Goal: Information Seeking & Learning: Learn about a topic

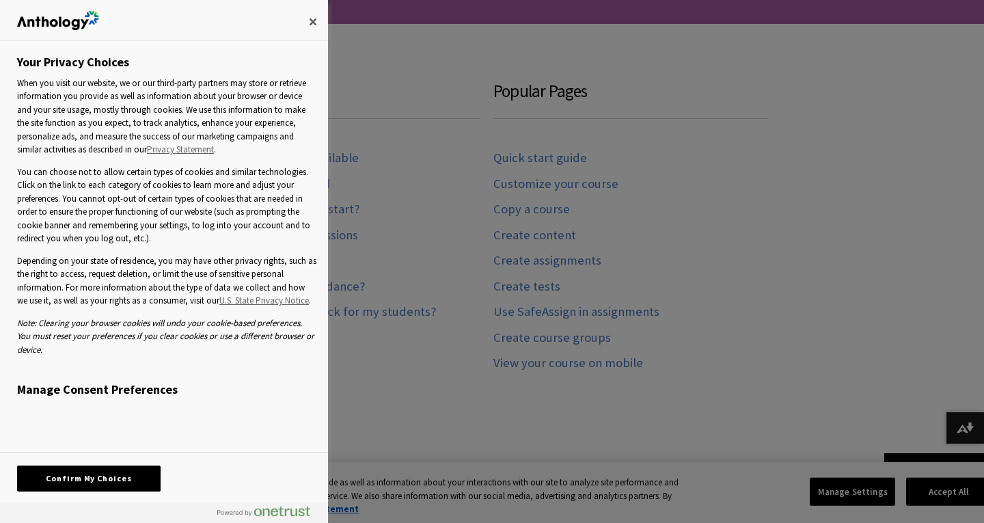
scroll to position [1346, 0]
click at [75, 478] on button "Confirm My Choices" at bounding box center [89, 478] width 144 height 26
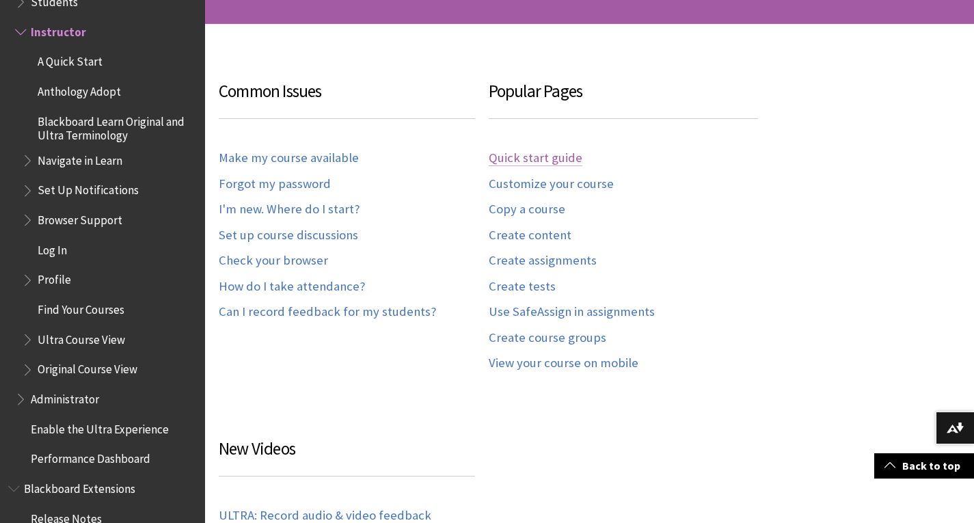
click at [541, 157] on link "Quick start guide" at bounding box center [536, 158] width 94 height 16
click at [523, 261] on link "Create assignments" at bounding box center [543, 261] width 108 height 16
click at [526, 284] on link "Create tests" at bounding box center [522, 287] width 67 height 16
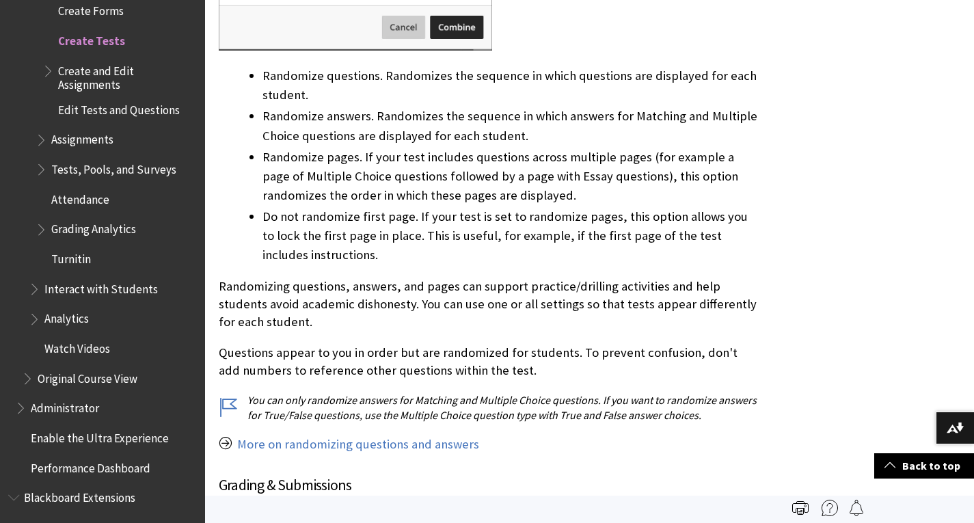
scroll to position [6030, 0]
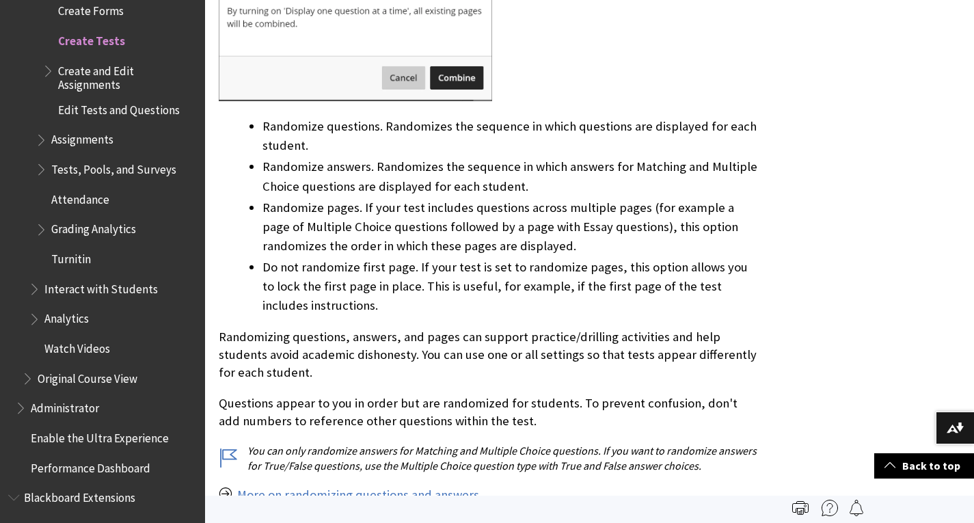
click at [80, 131] on span "Assignments" at bounding box center [82, 137] width 62 height 18
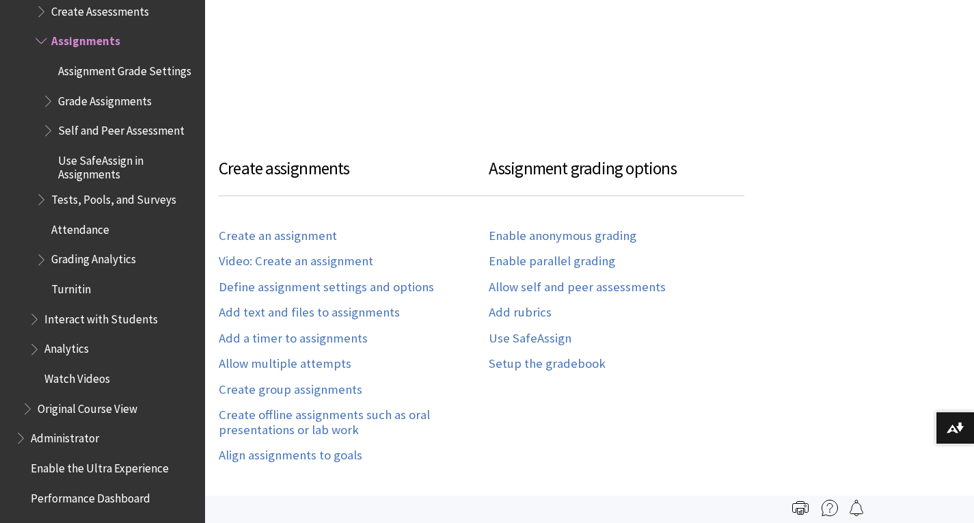
scroll to position [904, 0]
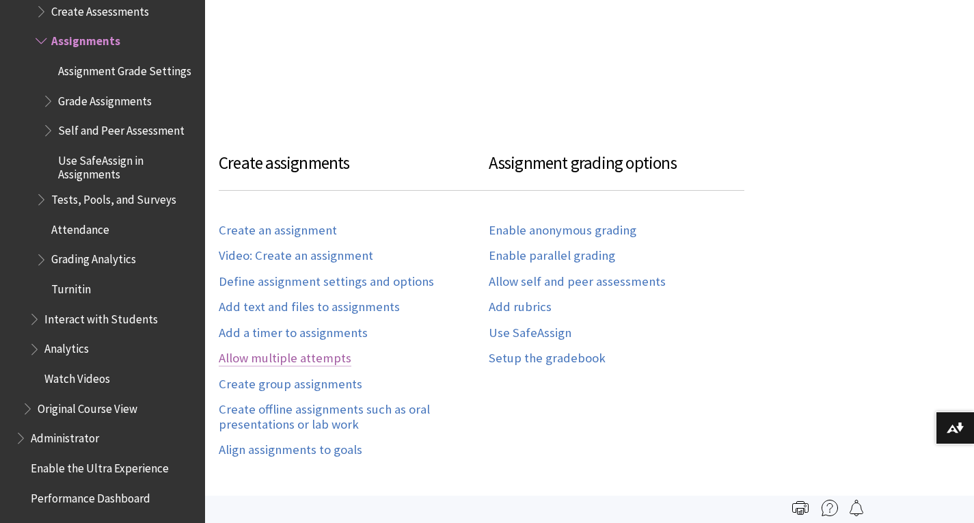
click at [297, 351] on link "Allow multiple attempts" at bounding box center [285, 359] width 133 height 16
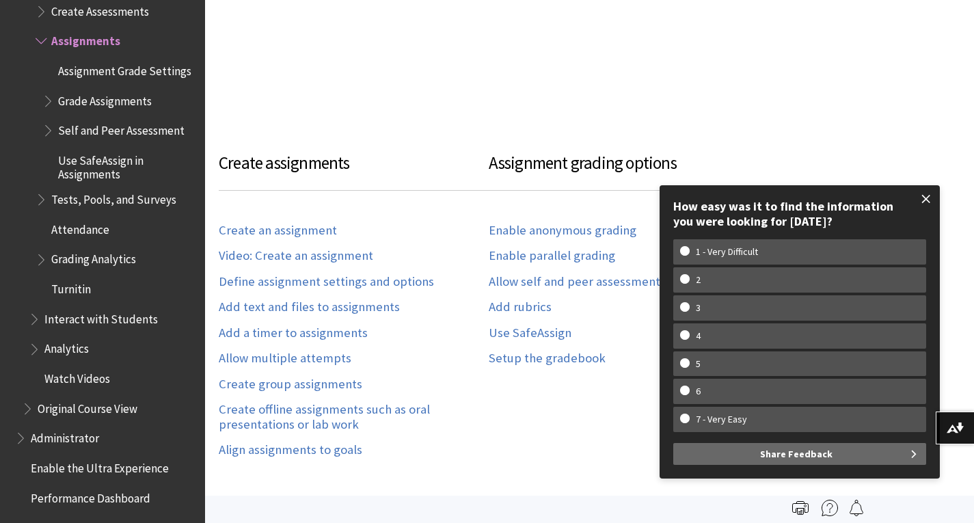
click at [930, 197] on span at bounding box center [926, 199] width 29 height 29
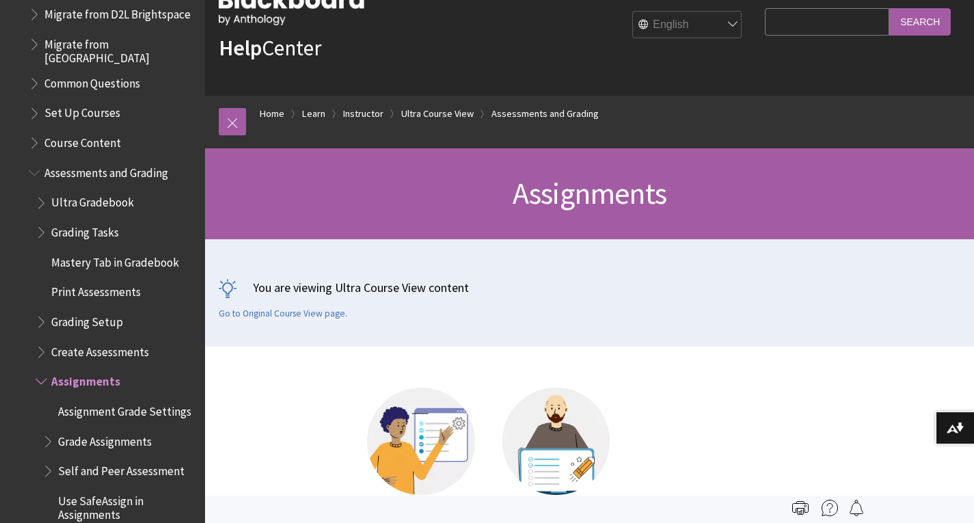
scroll to position [1798, 0]
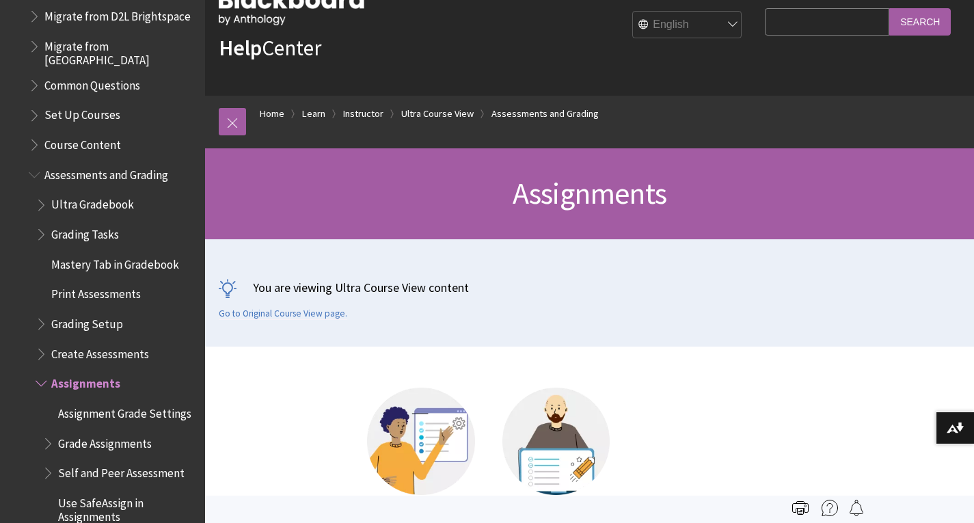
click at [36, 137] on span "Book outline for Blackboard Learn Help" at bounding box center [36, 141] width 14 height 17
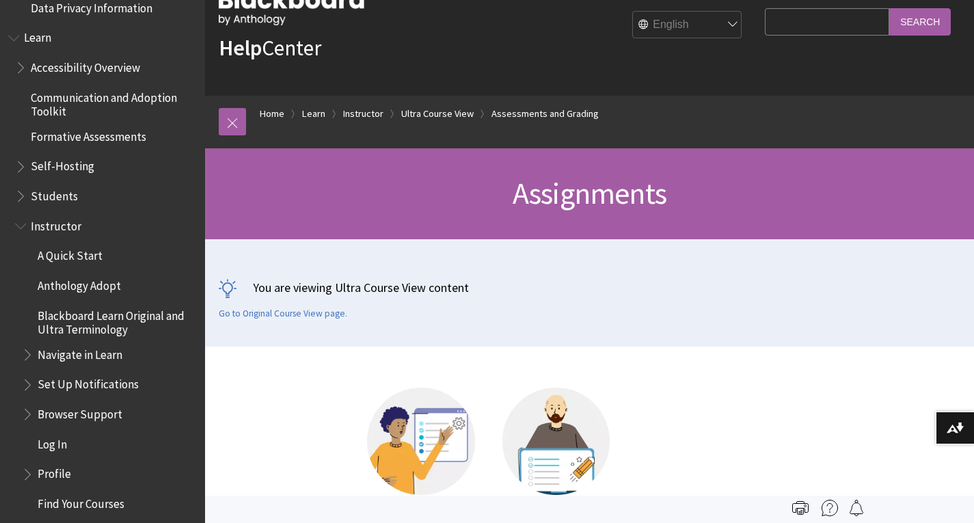
scroll to position [1148, 0]
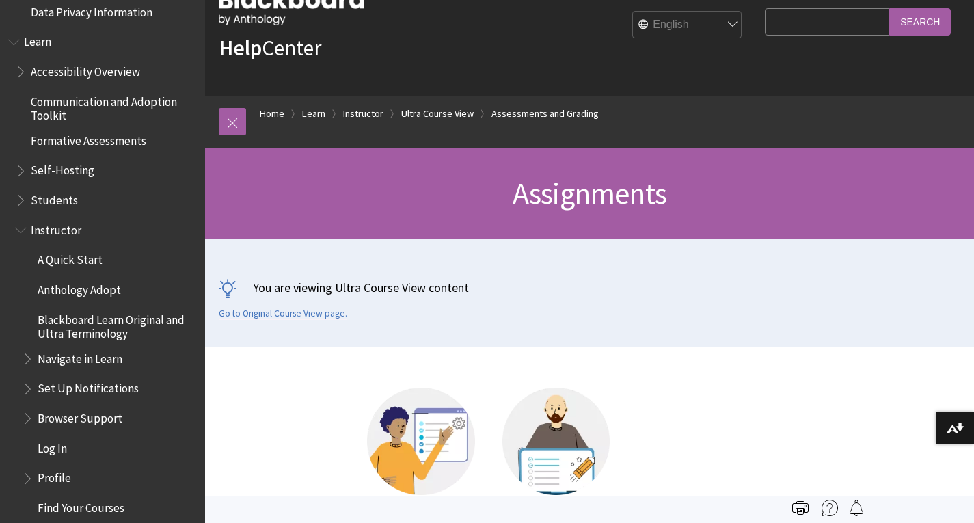
click at [47, 200] on span "Students" at bounding box center [54, 198] width 47 height 18
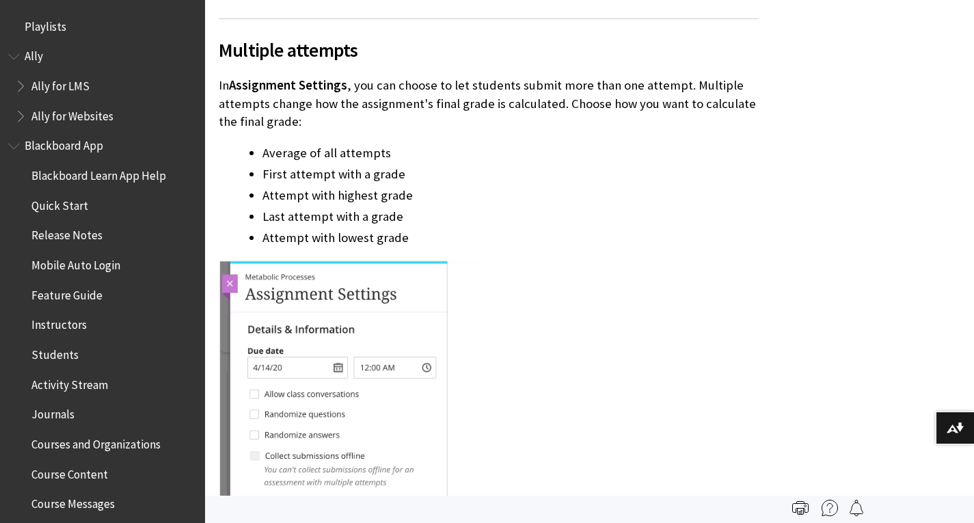
scroll to position [900, 0]
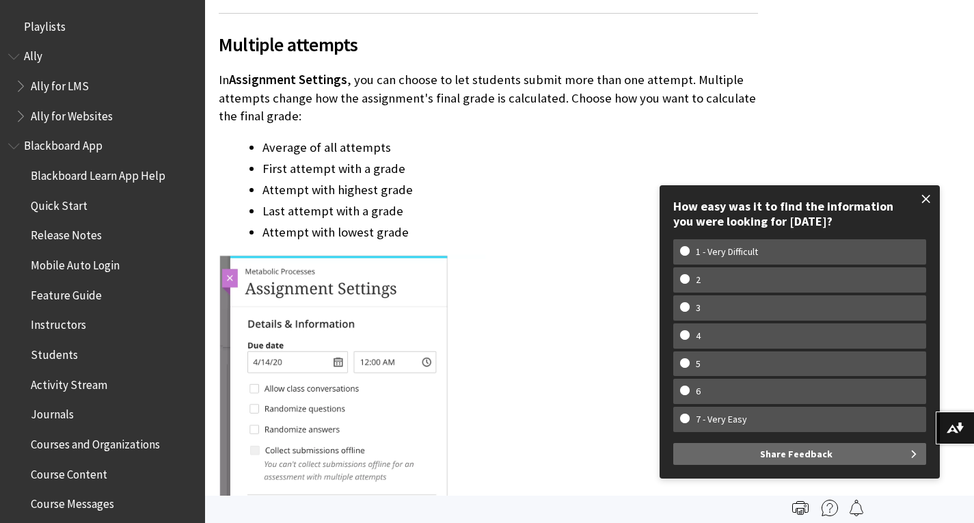
click at [927, 198] on span at bounding box center [926, 199] width 29 height 29
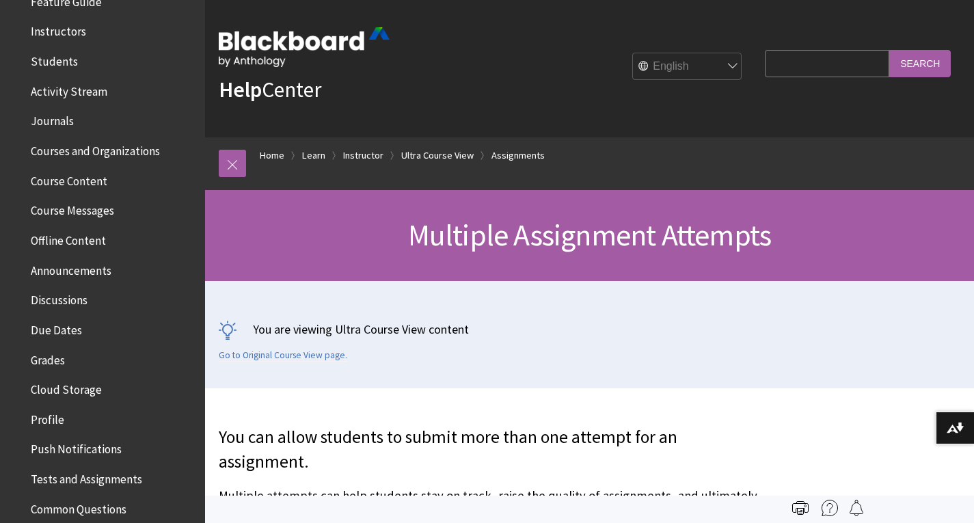
scroll to position [0, 0]
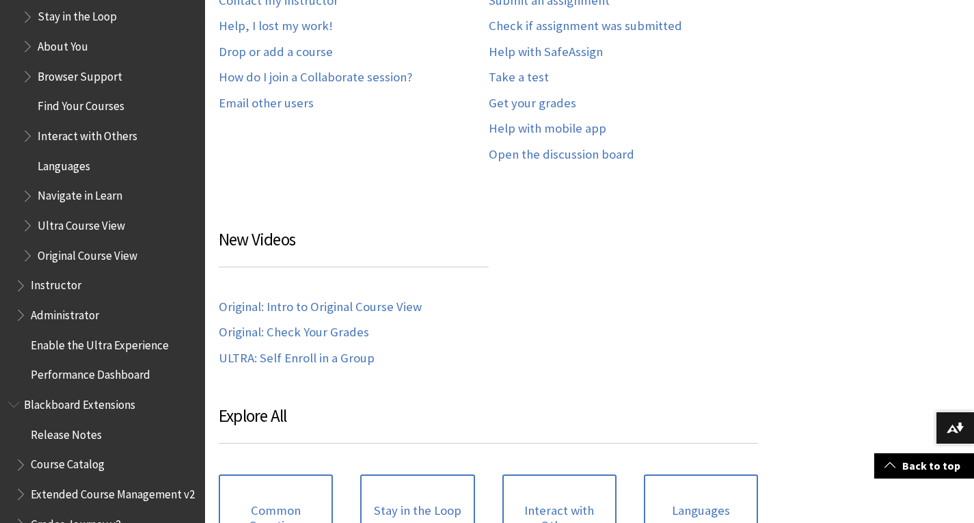
scroll to position [1396, 0]
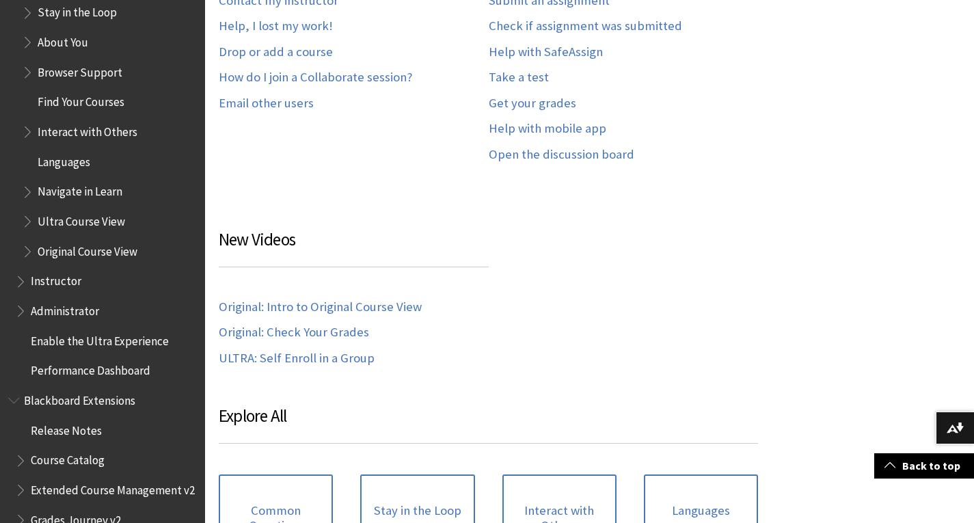
click at [79, 194] on span "Navigate in Learn" at bounding box center [80, 189] width 85 height 18
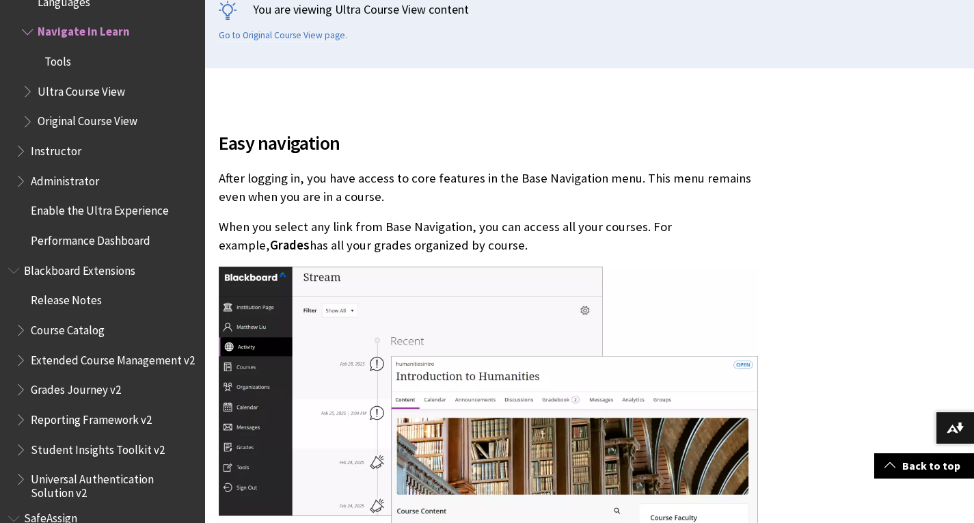
scroll to position [329, 0]
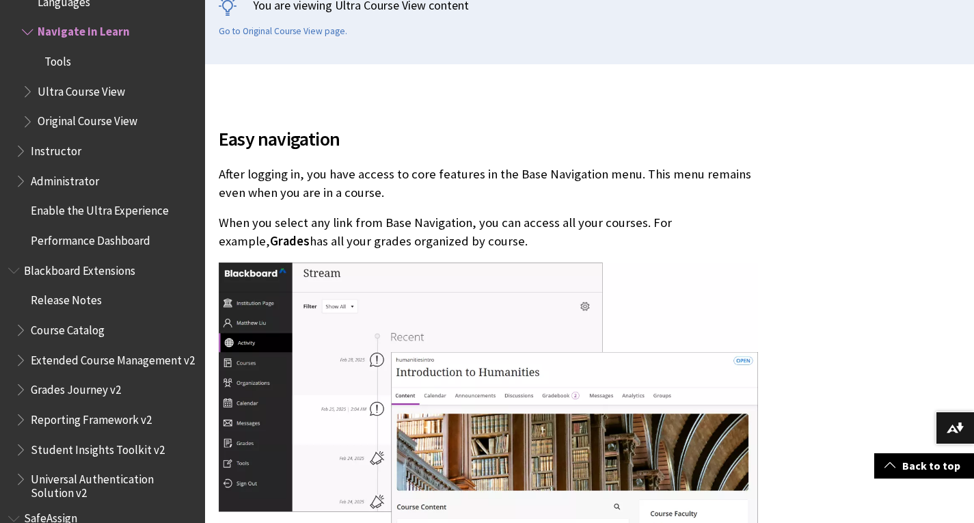
click at [61, 150] on span "Instructor" at bounding box center [56, 148] width 51 height 18
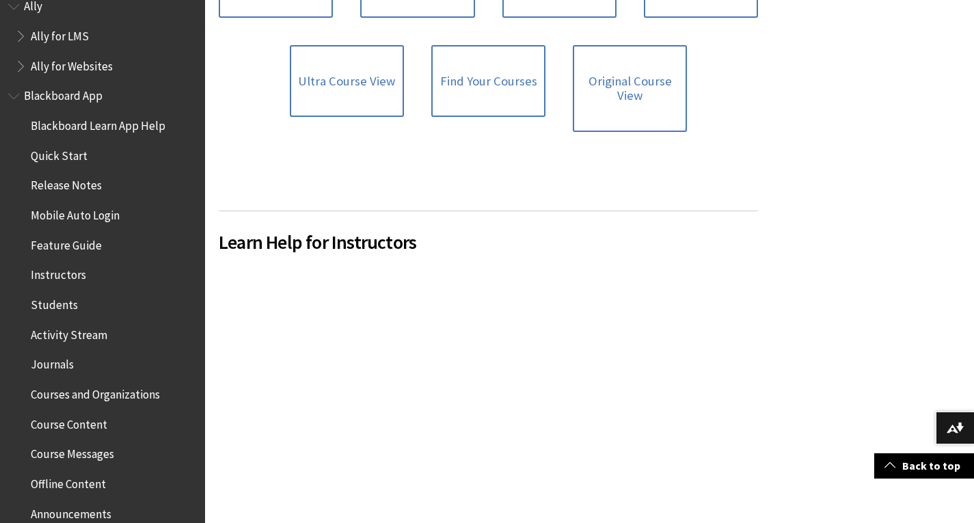
scroll to position [56, 0]
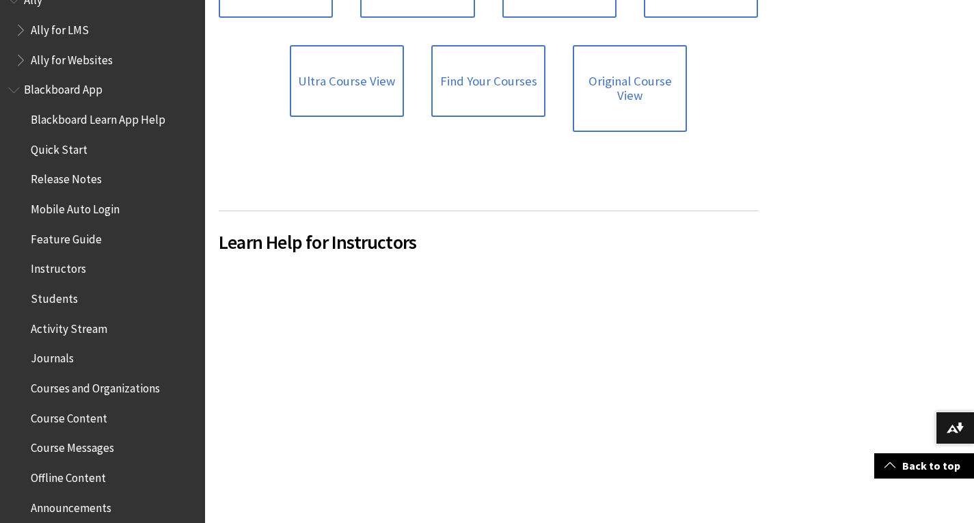
click at [56, 267] on span "Instructors" at bounding box center [58, 267] width 55 height 18
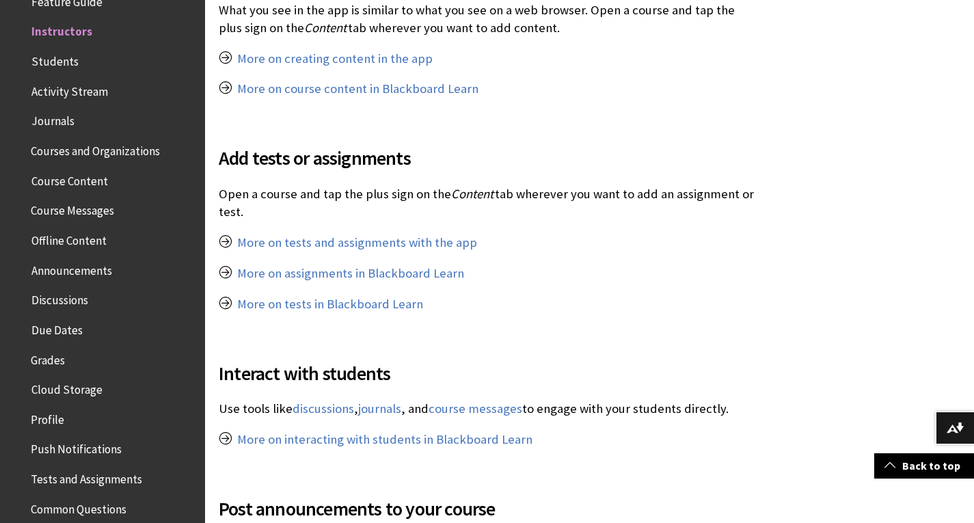
scroll to position [818, 0]
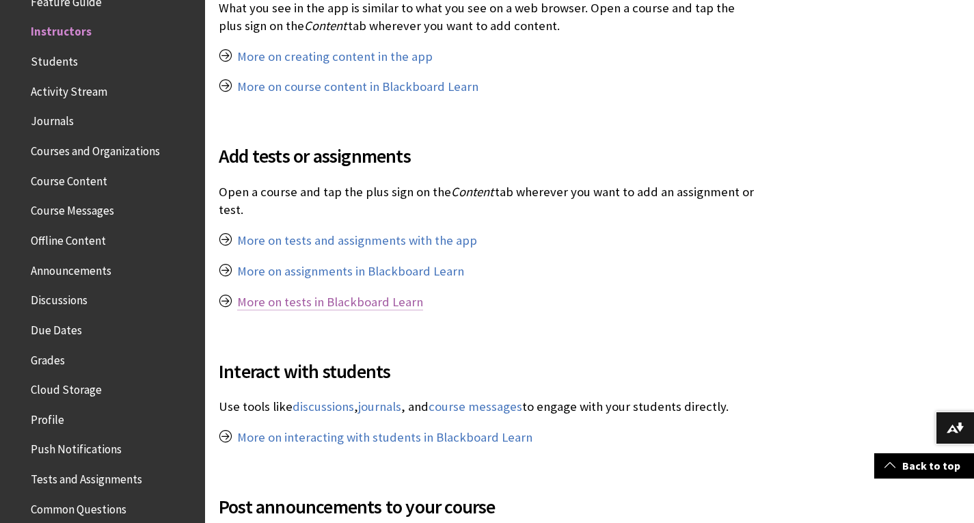
click at [297, 303] on link "More on tests in Blackboard Learn" at bounding box center [330, 302] width 186 height 16
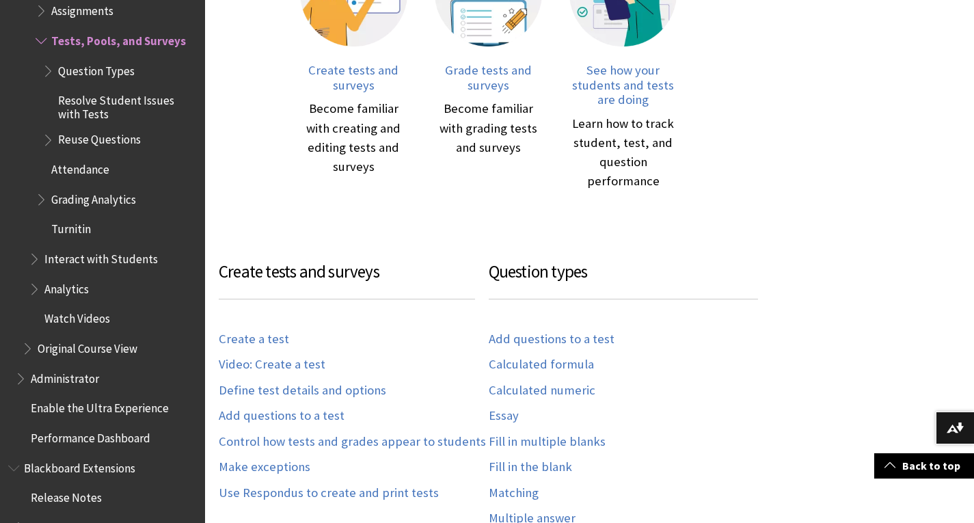
scroll to position [509, 0]
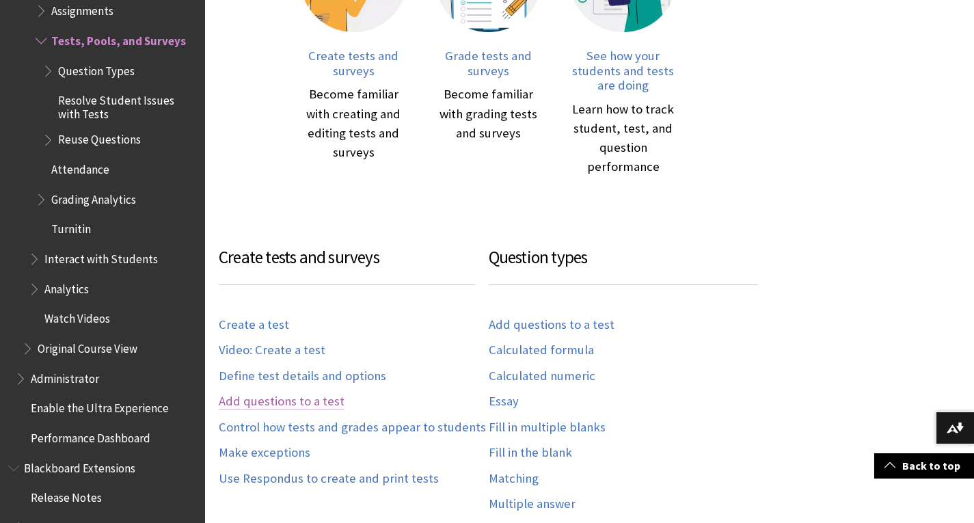
click at [267, 400] on link "Add questions to a test" at bounding box center [282, 402] width 126 height 16
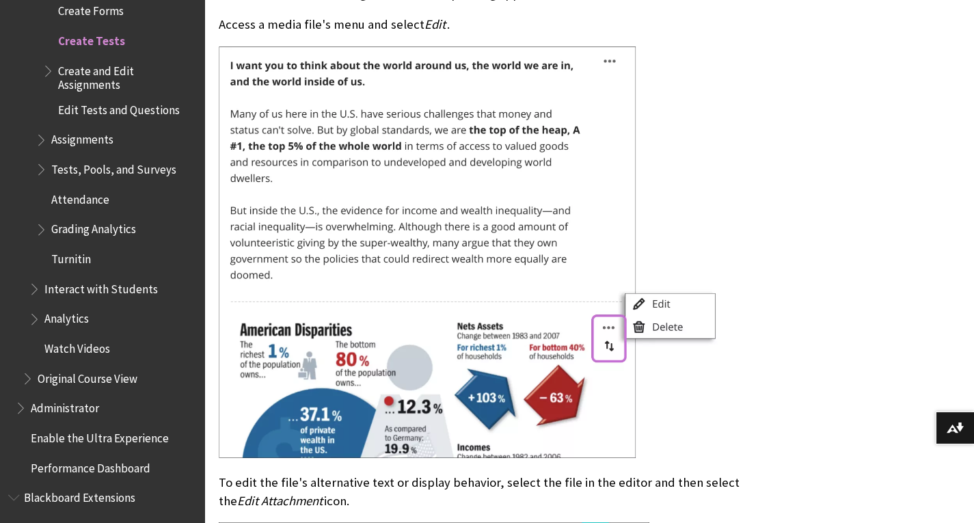
scroll to position [15368, 0]
